Goal: Information Seeking & Learning: Understand process/instructions

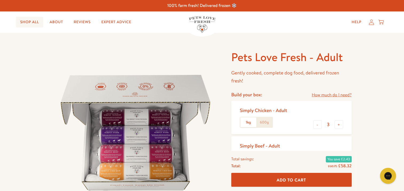
click at [29, 22] on link "Shop All" at bounding box center [29, 22] width 27 height 11
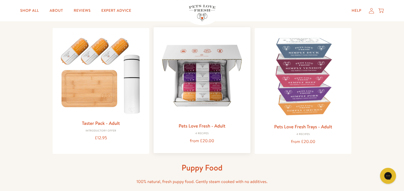
scroll to position [80, 0]
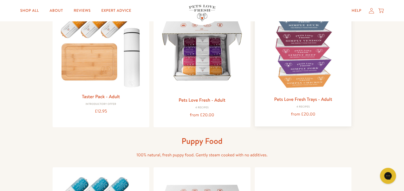
click at [296, 63] on img at bounding box center [303, 49] width 88 height 88
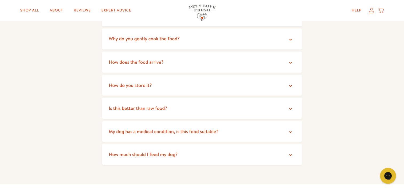
scroll to position [961, 0]
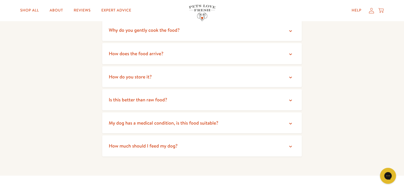
click at [288, 98] on icon at bounding box center [290, 100] width 5 height 5
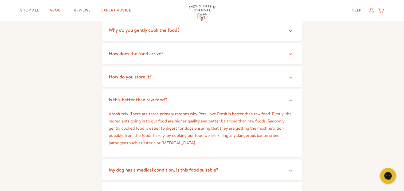
scroll to position [987, 0]
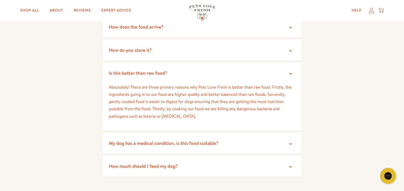
click at [290, 141] on icon at bounding box center [290, 143] width 5 height 5
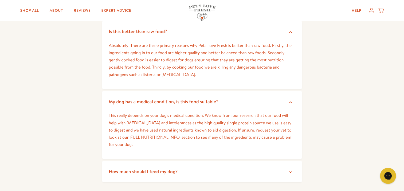
scroll to position [1041, 0]
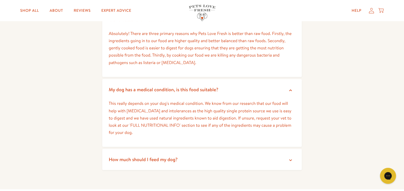
click at [291, 158] on icon at bounding box center [290, 160] width 5 height 5
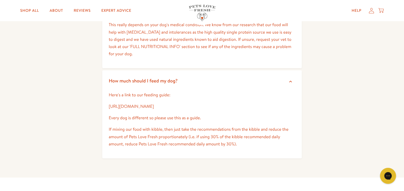
scroll to position [1121, 0]
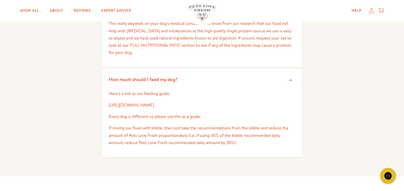
click at [154, 102] on link "[URL][DOMAIN_NAME]" at bounding box center [131, 105] width 45 height 6
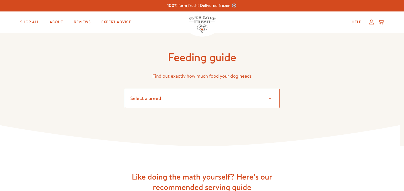
click at [270, 98] on select "Select a breed Affenpinscher Afghan hound Airedale terrier Akita Alaskan Malamu…" at bounding box center [202, 98] width 155 height 19
select select "25"
click at [125, 89] on select "Select a breed Affenpinscher Afghan hound Airedale terrier Akita Alaskan Malamu…" at bounding box center [202, 98] width 155 height 19
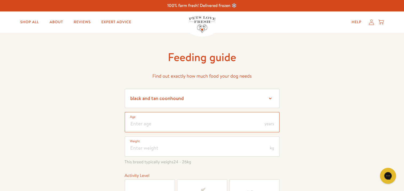
click at [129, 123] on input "number" at bounding box center [202, 122] width 155 height 20
type input "6"
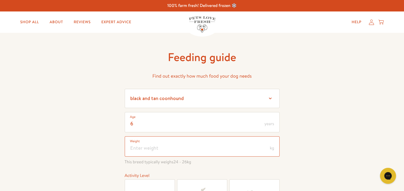
click at [132, 148] on input "number" at bounding box center [202, 146] width 155 height 20
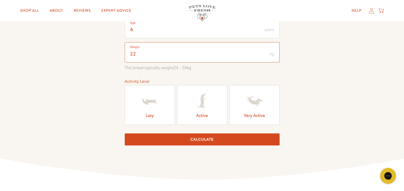
scroll to position [107, 0]
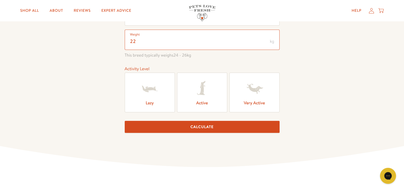
type input "22"
click at [202, 100] on label "Active" at bounding box center [202, 93] width 50 height 40
click at [0, 0] on input "Active" at bounding box center [0, 0] width 0 height 0
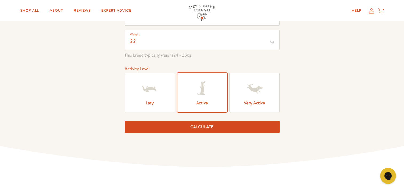
click at [203, 128] on button "Calculate" at bounding box center [202, 127] width 155 height 12
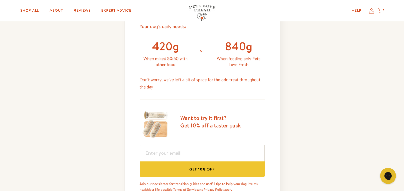
scroll to position [252, 0]
